Goal: Task Accomplishment & Management: Use online tool/utility

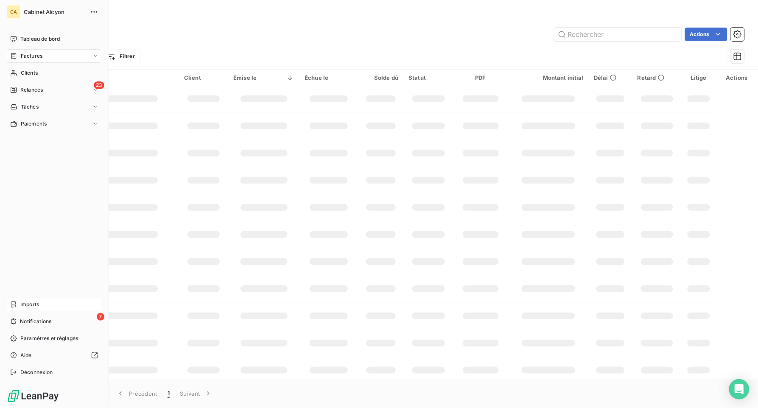
click at [33, 306] on span "Imports" at bounding box center [29, 305] width 19 height 8
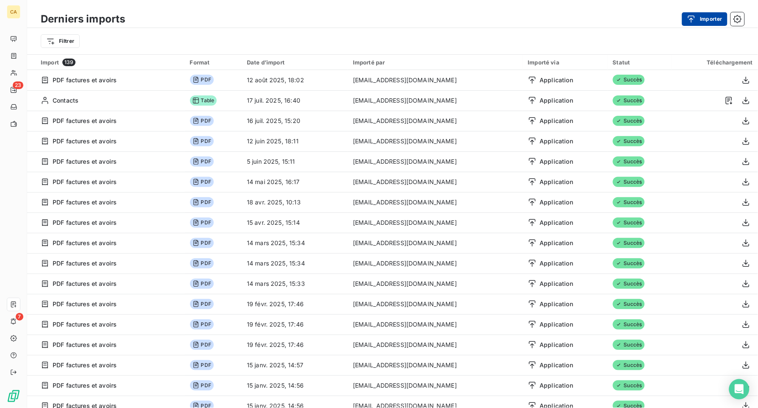
click at [700, 16] on button "Importer" at bounding box center [704, 19] width 45 height 14
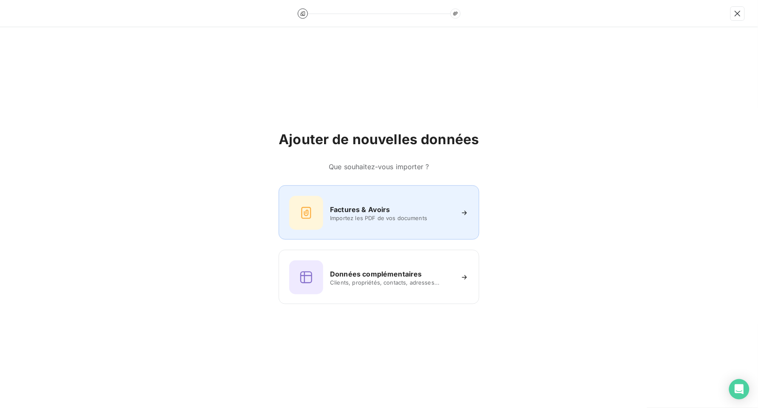
click at [353, 207] on h6 "Factures & Avoirs" at bounding box center [360, 209] width 60 height 10
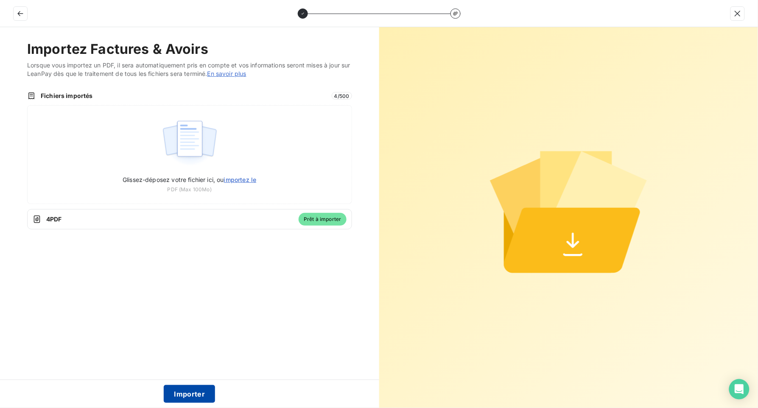
click at [192, 390] on button "Importer" at bounding box center [189, 394] width 51 height 18
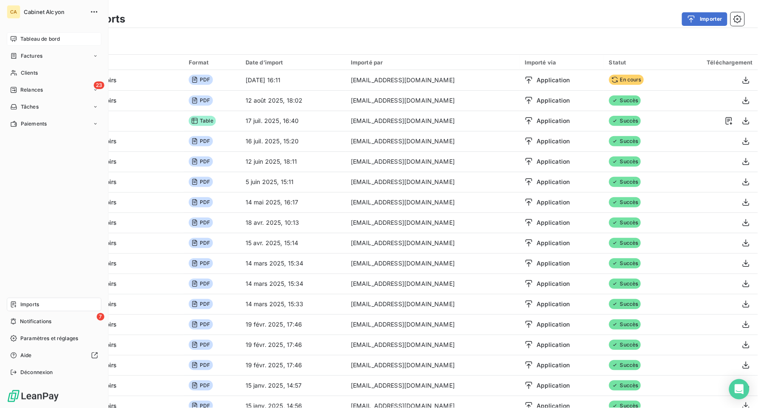
click at [36, 36] on span "Tableau de bord" at bounding box center [39, 39] width 39 height 8
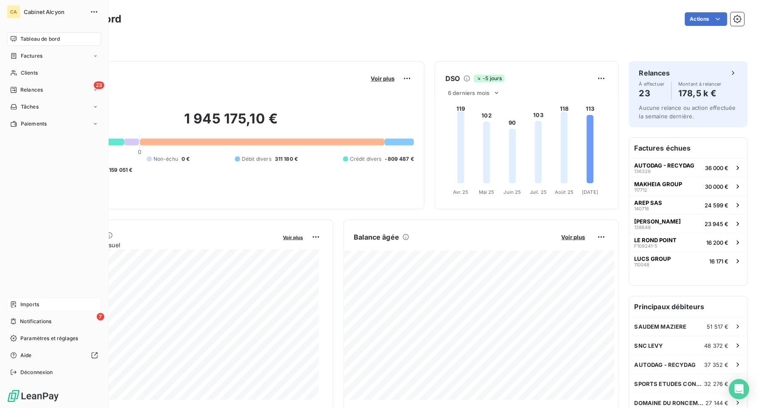
click at [33, 39] on span "Tableau de bord" at bounding box center [39, 39] width 39 height 8
